Goal: Task Accomplishment & Management: Complete application form

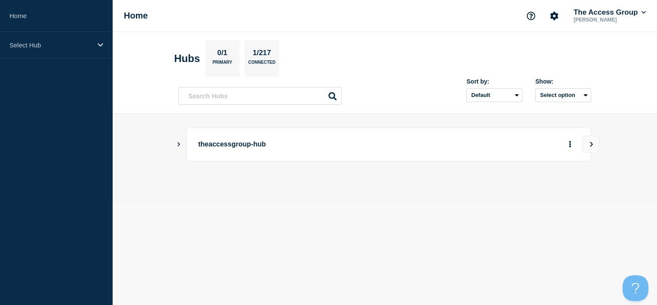
click at [617, 201] on main "theaccessgroup-hub" at bounding box center [385, 159] width 545 height 90
click at [180, 143] on icon "Show Connected Hubs" at bounding box center [179, 144] width 6 height 4
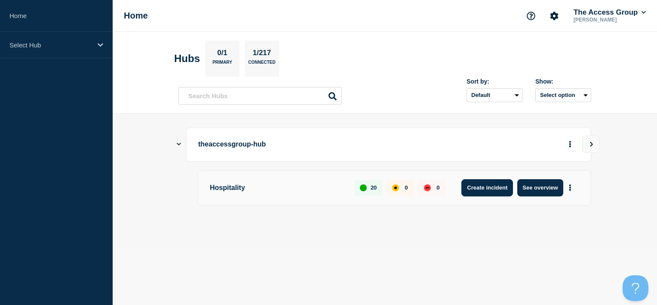
click at [490, 186] on button "Create incident" at bounding box center [488, 187] width 52 height 17
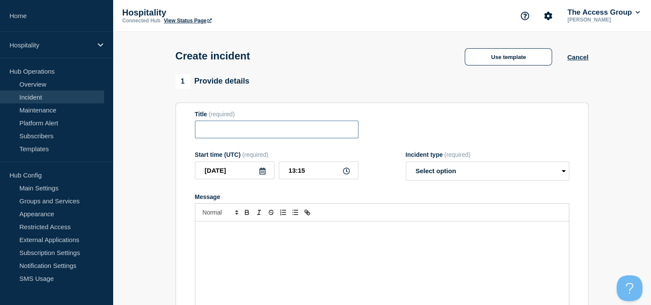
click at [268, 132] on input "Title" at bounding box center [276, 129] width 163 height 18
type input "PW basket error"
click at [337, 233] on p "Message" at bounding box center [382, 230] width 361 height 8
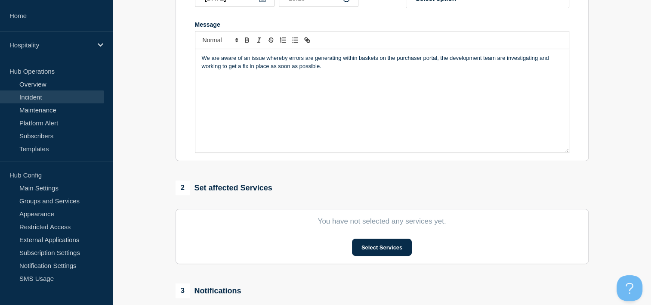
scroll to position [86, 0]
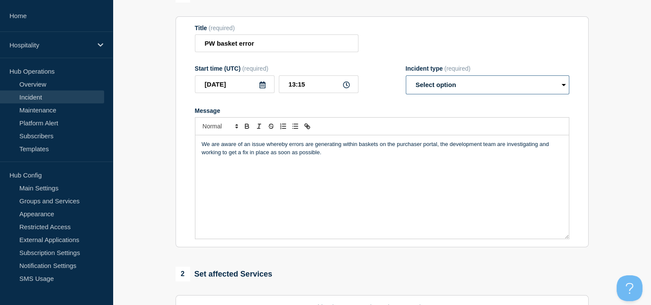
click at [499, 87] on select "Select option Investigating Identified Monitoring" at bounding box center [487, 84] width 163 height 19
select select "investigating"
click at [406, 78] on select "Select option Investigating Identified Monitoring" at bounding box center [487, 84] width 163 height 19
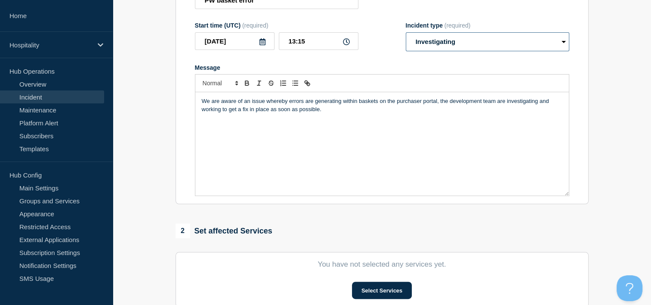
scroll to position [172, 0]
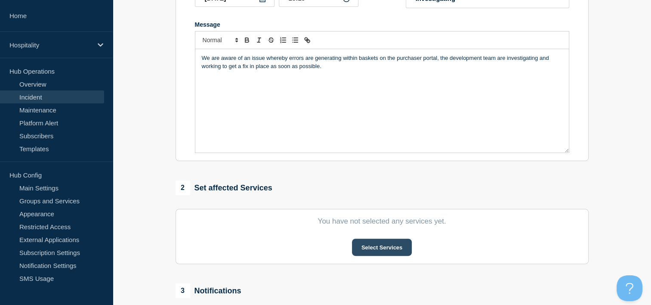
click at [388, 245] on button "Select Services" at bounding box center [382, 246] width 60 height 17
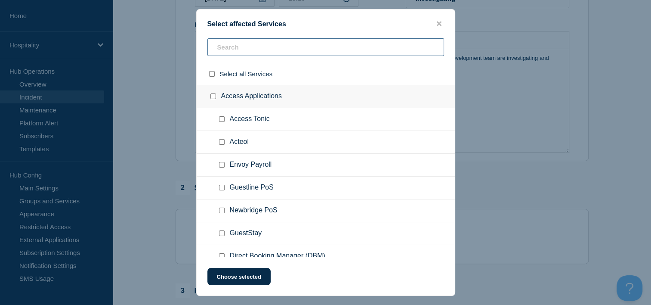
click at [299, 45] on input "text" at bounding box center [325, 47] width 237 height 18
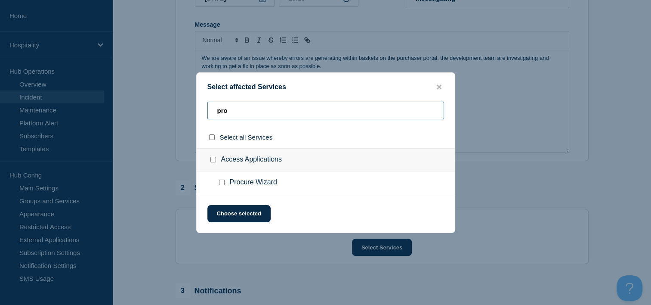
type input "pro"
click at [220, 183] on input "Procure Wizard checkbox" at bounding box center [222, 182] width 6 height 6
checkbox input "true"
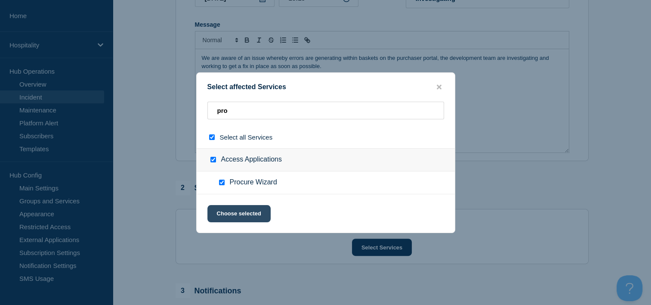
click at [237, 219] on button "Choose selected" at bounding box center [238, 213] width 63 height 17
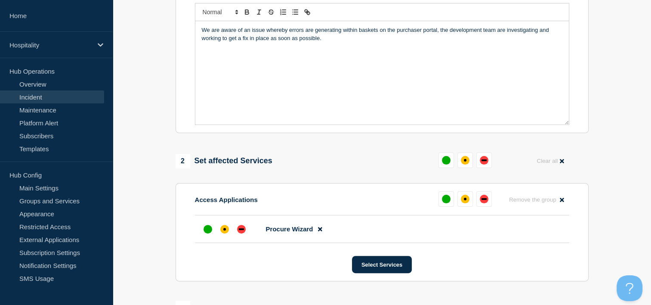
scroll to position [215, 0]
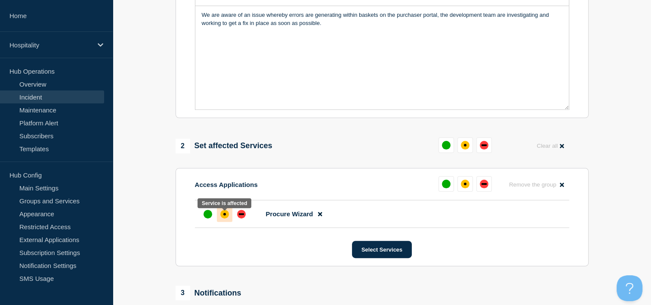
click at [227, 218] on div "affected" at bounding box center [224, 214] width 9 height 9
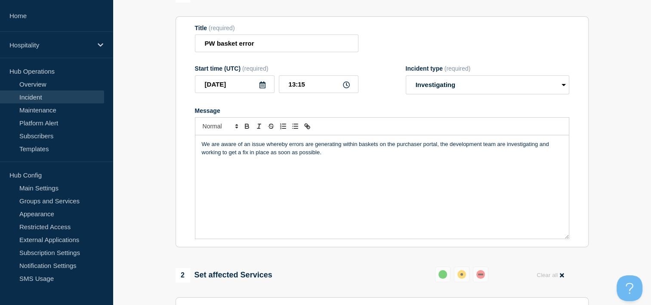
scroll to position [0, 0]
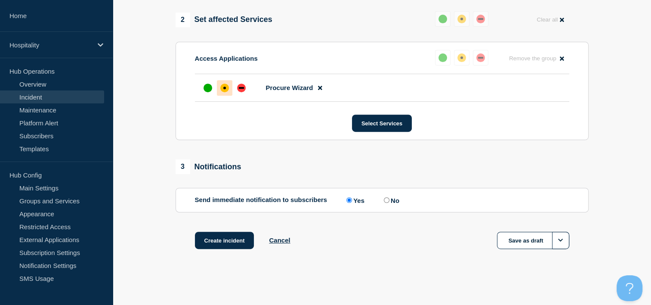
scroll to position [345, 0]
click at [638, 182] on section "1 Provide details Title (required) PW basket error Start time (UTC) (required) …" at bounding box center [382, 2] width 538 height 538
click at [608, 143] on section "1 Provide details Title (required) PW basket error Start time (UTC) (required) …" at bounding box center [382, 2] width 538 height 538
click at [241, 243] on button "Create incident" at bounding box center [224, 239] width 59 height 17
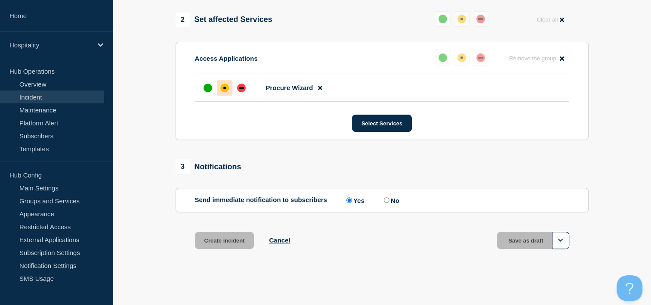
scroll to position [364, 0]
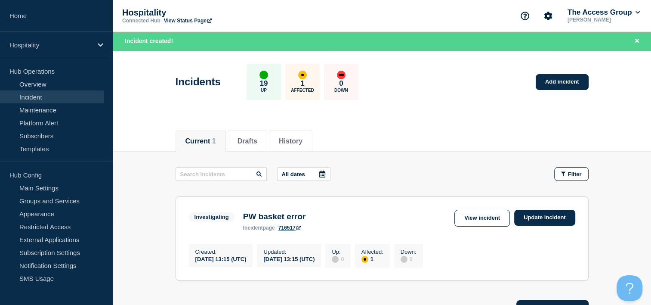
click at [620, 143] on div "Current 1 Drafts History" at bounding box center [382, 137] width 538 height 30
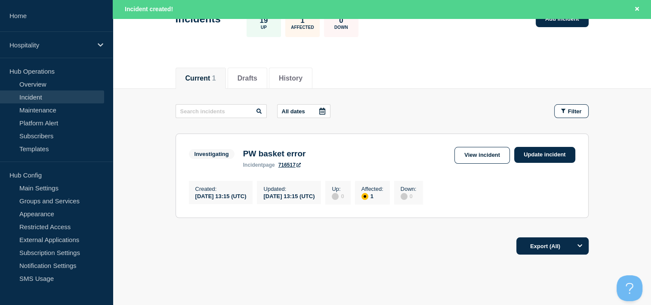
scroll to position [43, 0]
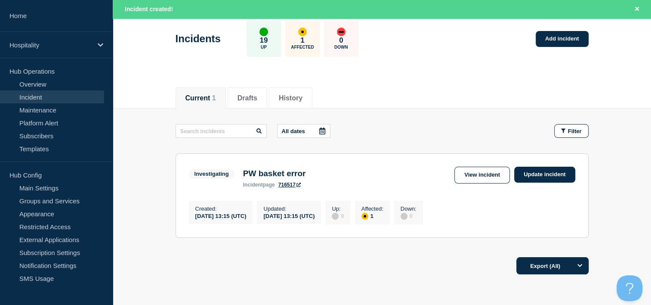
click at [641, 137] on main "All dates Filter Investigating 1 Affected PW basket error Created [DATE] 13:15 …" at bounding box center [382, 179] width 538 height 142
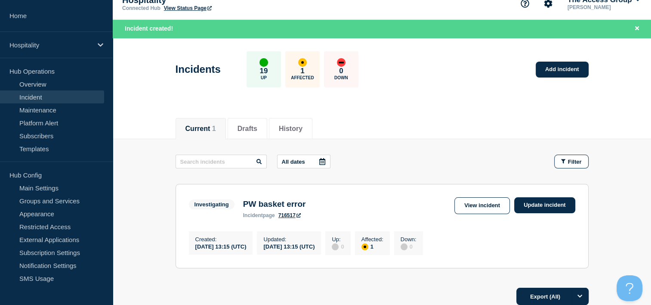
scroll to position [0, 0]
